Goal: Navigation & Orientation: Find specific page/section

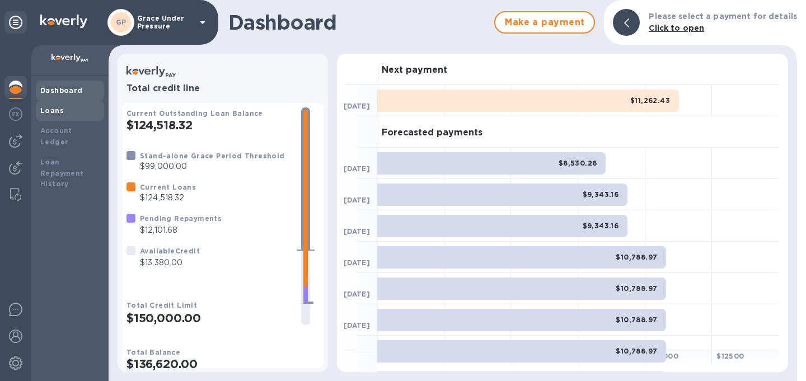
click at [43, 110] on b "Loans" at bounding box center [52, 110] width 24 height 8
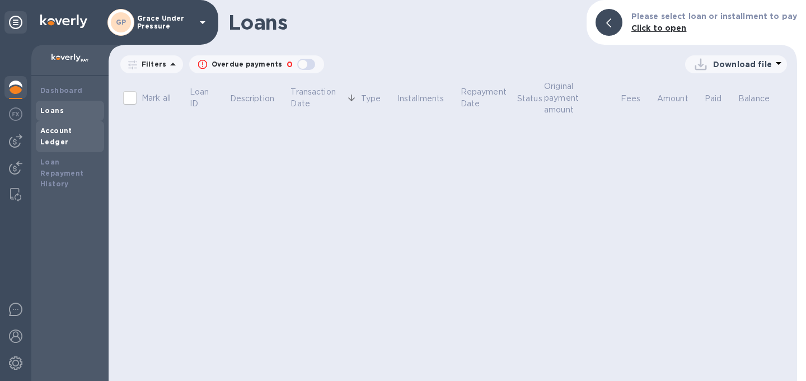
click at [51, 131] on b "Account Ledger" at bounding box center [56, 137] width 32 height 20
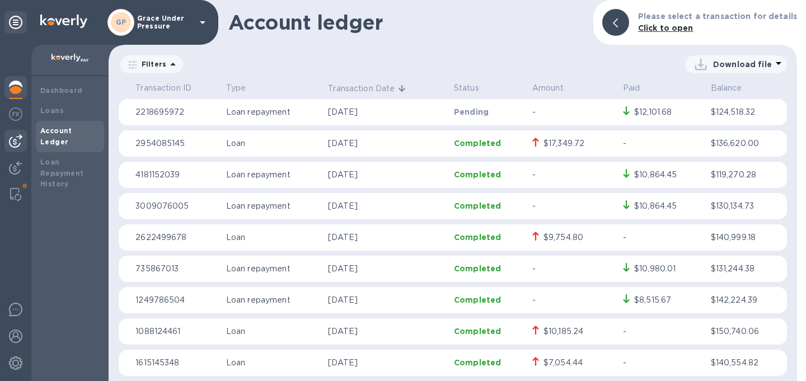
click at [16, 143] on img at bounding box center [15, 140] width 13 height 13
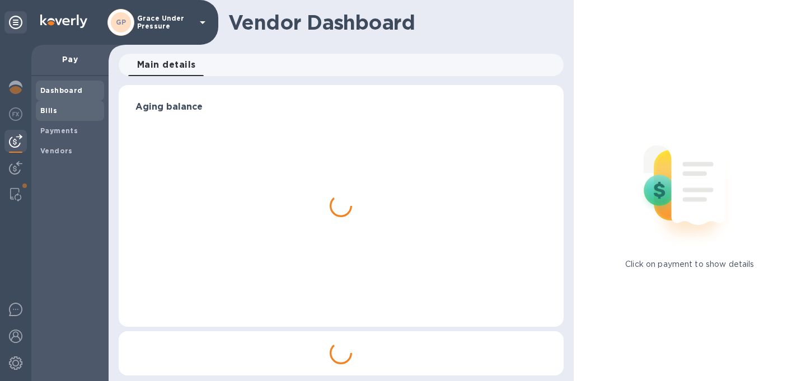
click at [46, 110] on b "Bills" at bounding box center [48, 110] width 17 height 8
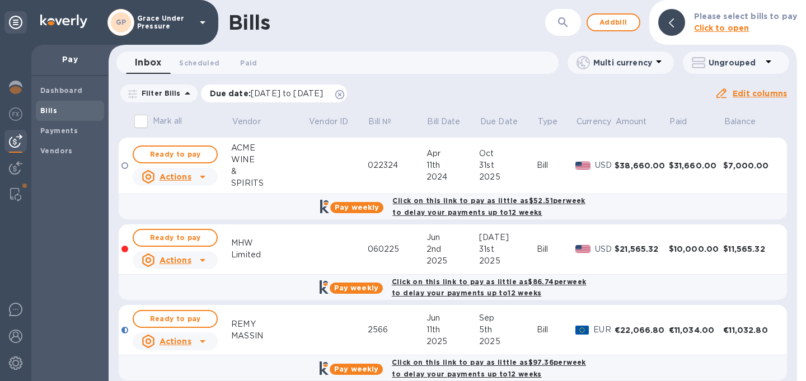
click at [344, 95] on icon at bounding box center [339, 94] width 9 height 9
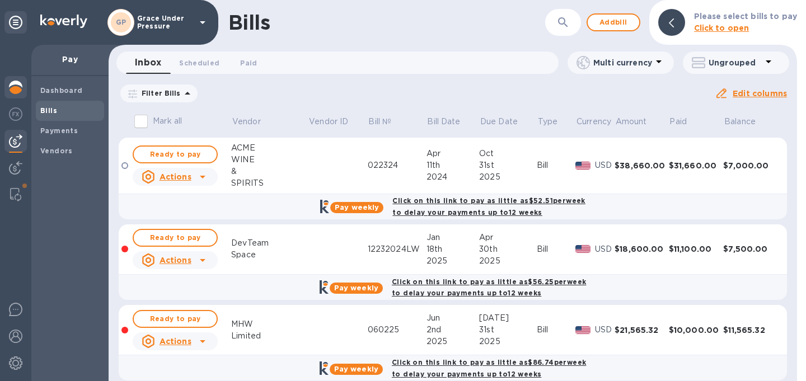
click at [11, 85] on img at bounding box center [15, 87] width 13 height 13
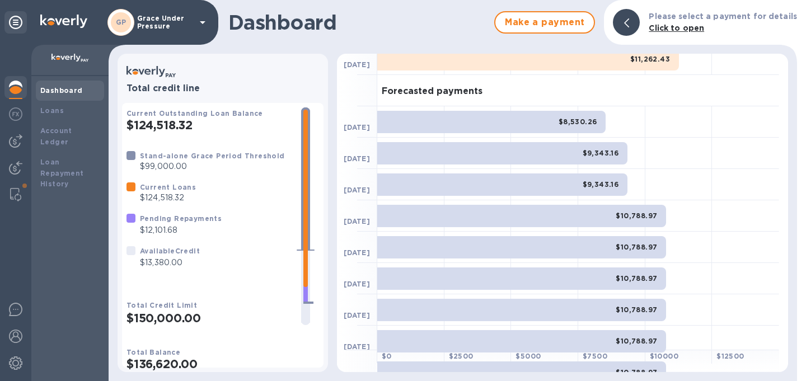
scroll to position [43, 0]
click at [18, 141] on img at bounding box center [15, 140] width 13 height 13
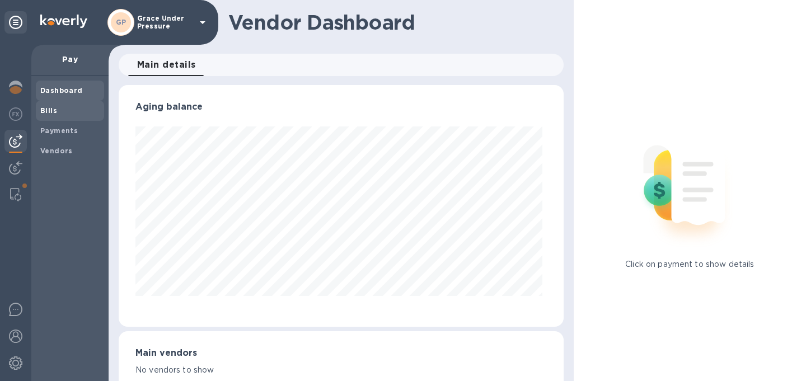
scroll to position [242, 441]
click at [47, 109] on b "Bills" at bounding box center [48, 110] width 17 height 8
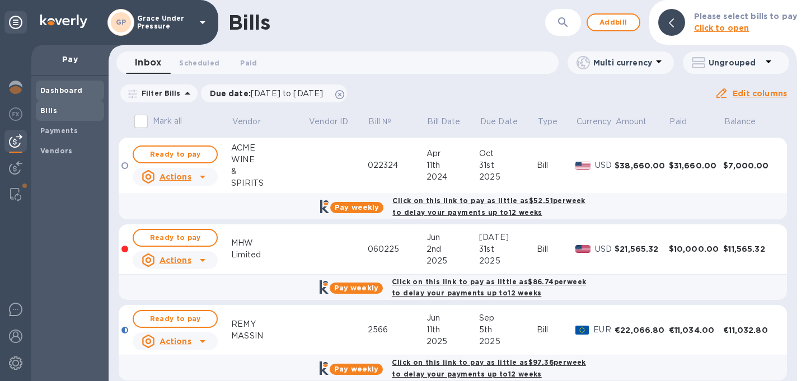
click at [53, 92] on b "Dashboard" at bounding box center [61, 90] width 43 height 8
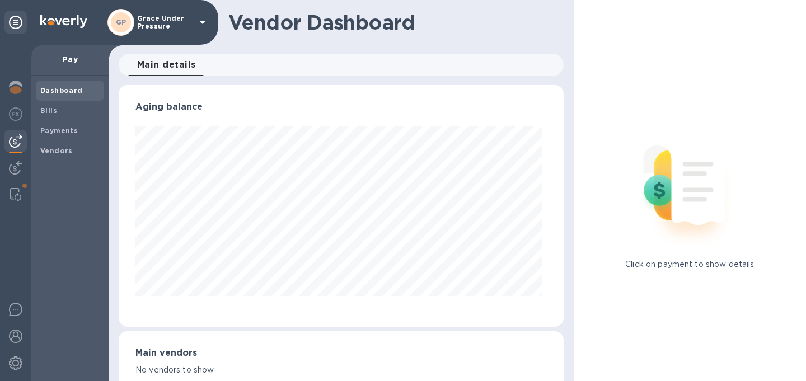
scroll to position [242, 441]
